Goal: Task Accomplishment & Management: Use online tool/utility

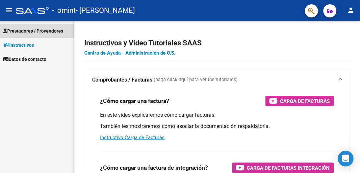
click at [17, 31] on span "Prestadores / Proveedores" at bounding box center [33, 30] width 60 height 7
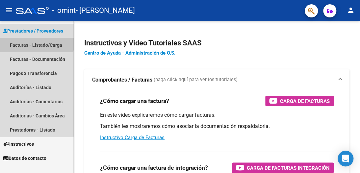
click at [24, 44] on link "Facturas - Listado/Carga" at bounding box center [36, 45] width 73 height 14
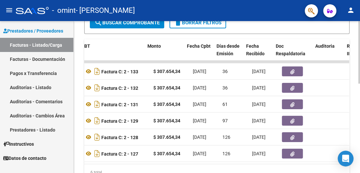
scroll to position [0, 246]
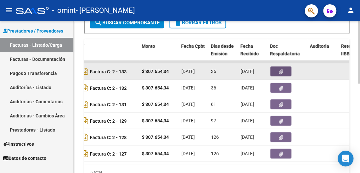
click at [276, 70] on button "button" at bounding box center [280, 71] width 21 height 10
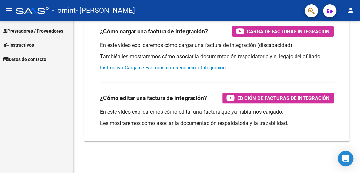
scroll to position [136, 0]
